Goal: Task Accomplishment & Management: Manage account settings

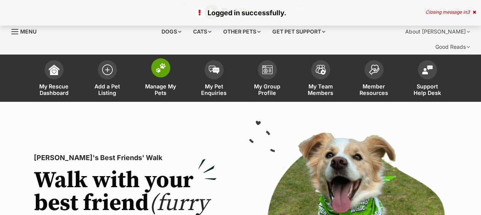
click at [155, 63] on img at bounding box center [160, 68] width 11 height 10
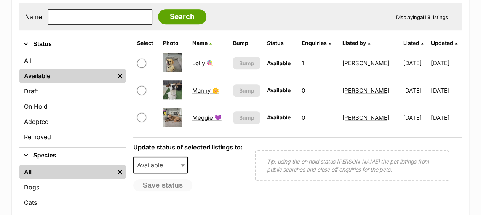
scroll to position [242, 0]
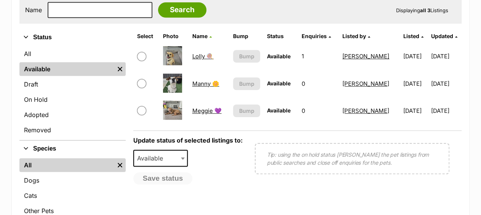
drag, startPoint x: 479, startPoint y: 91, endPoint x: 483, endPoint y: 93, distance: 4.1
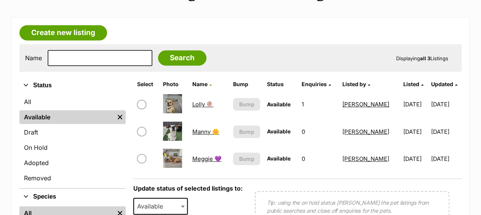
scroll to position [192, 0]
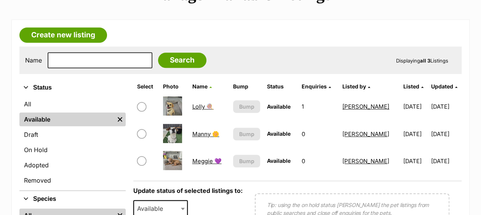
click at [232, 46] on div "Name Search Displaying all 3 Listings" at bounding box center [240, 59] width 442 height 27
click at [238, 19] on article "Create new listing Name Search Displaying all 3 Listings Refine your search Sta…" at bounding box center [240, 161] width 458 height 285
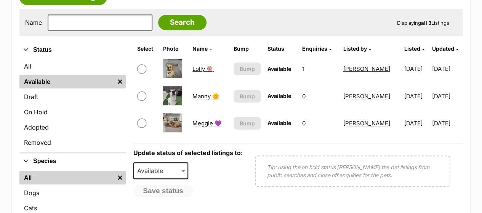
scroll to position [234, 0]
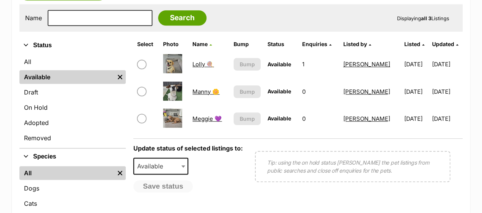
click at [205, 183] on form "Select Photo Name Bump Status Enquiries Listed by Listed Updated Lolly 🍭 This l…" at bounding box center [297, 133] width 329 height 192
